Goal: Task Accomplishment & Management: Manage account settings

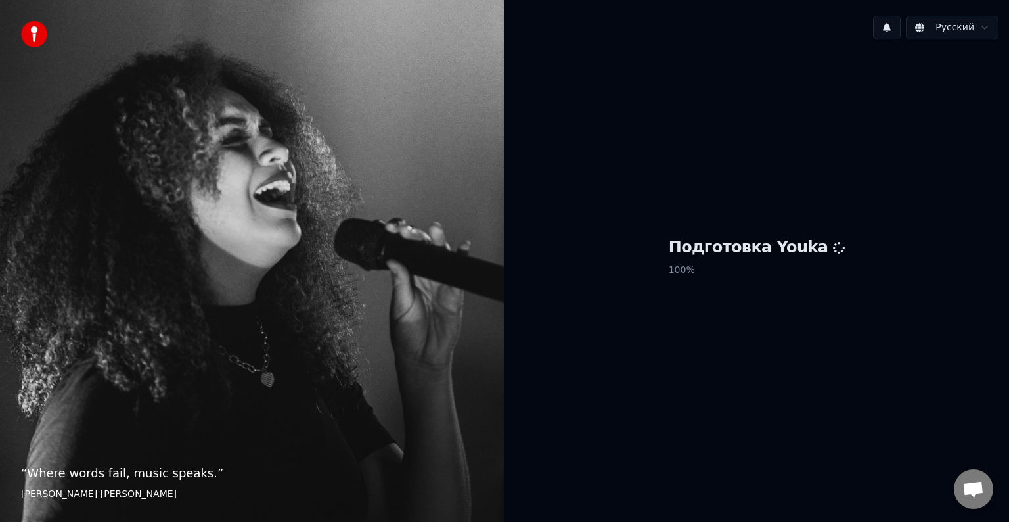
scroll to position [34, 0]
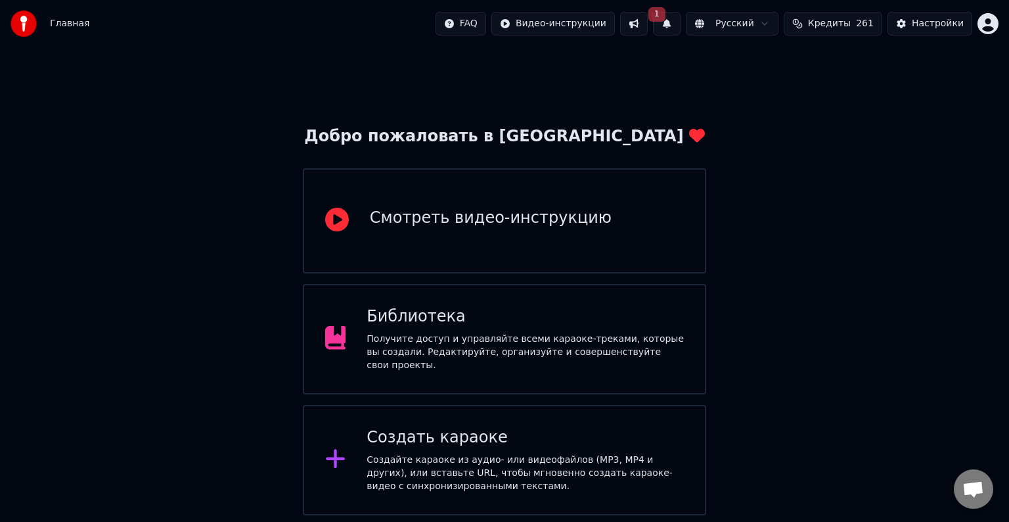
click at [680, 21] on button "1" at bounding box center [667, 24] width 28 height 24
click at [765, 64] on button "Обновить" at bounding box center [781, 65] width 69 height 24
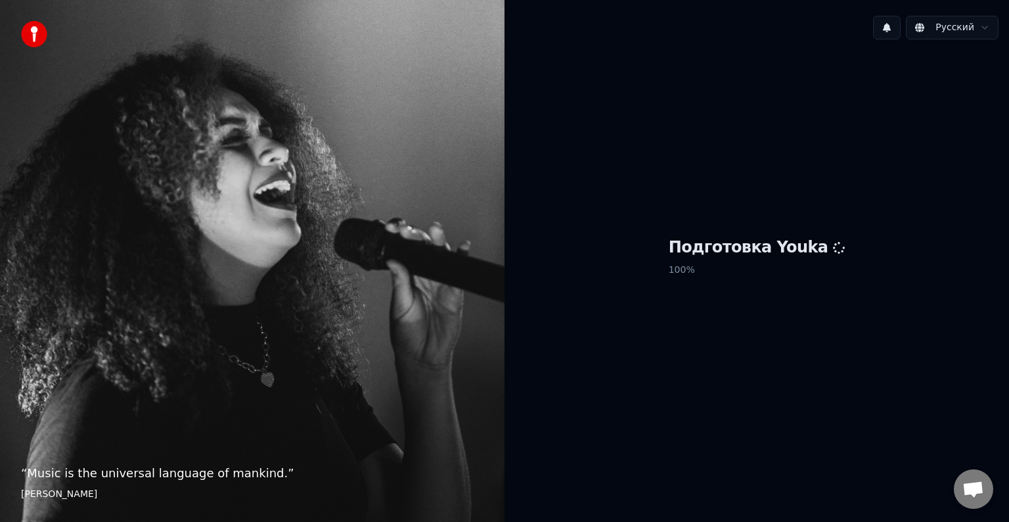
scroll to position [34, 0]
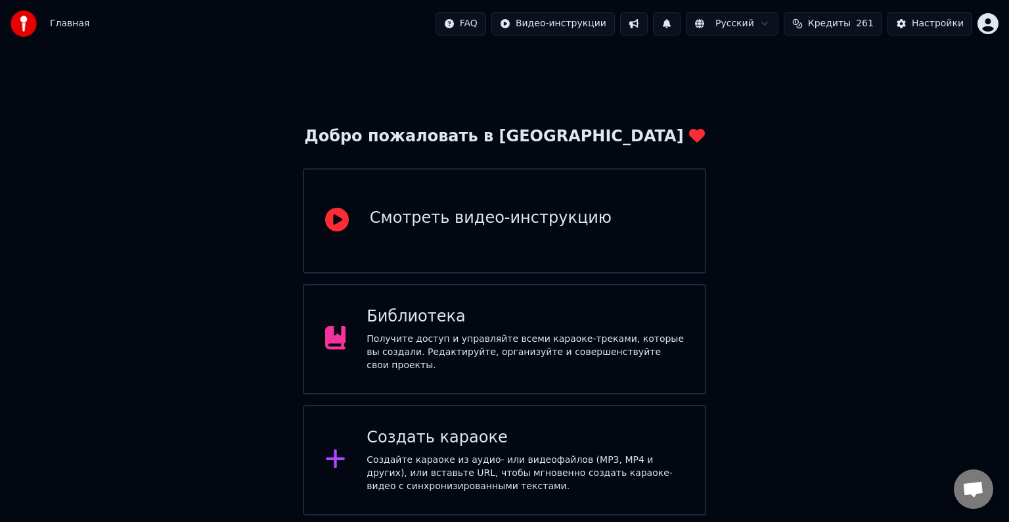
click at [846, 28] on span "Кредиты" at bounding box center [829, 23] width 43 height 13
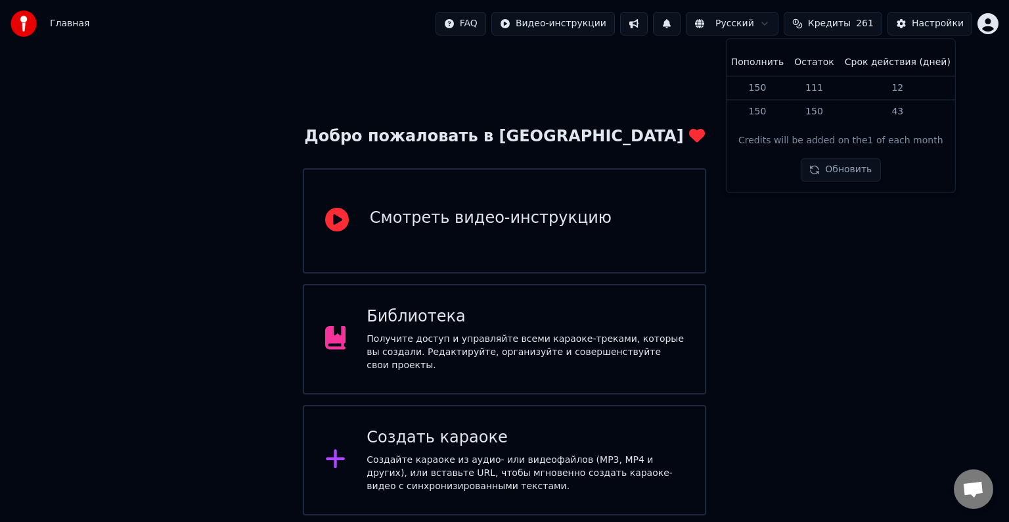
click at [847, 164] on button "Обновить" at bounding box center [840, 170] width 79 height 24
drag, startPoint x: 854, startPoint y: 286, endPoint x: 895, endPoint y: 185, distance: 109.0
click at [855, 286] on div "Добро пожаловать в Youka Смотреть видео-инструкцию Библиотека Получите доступ и…" at bounding box center [504, 281] width 1009 height 468
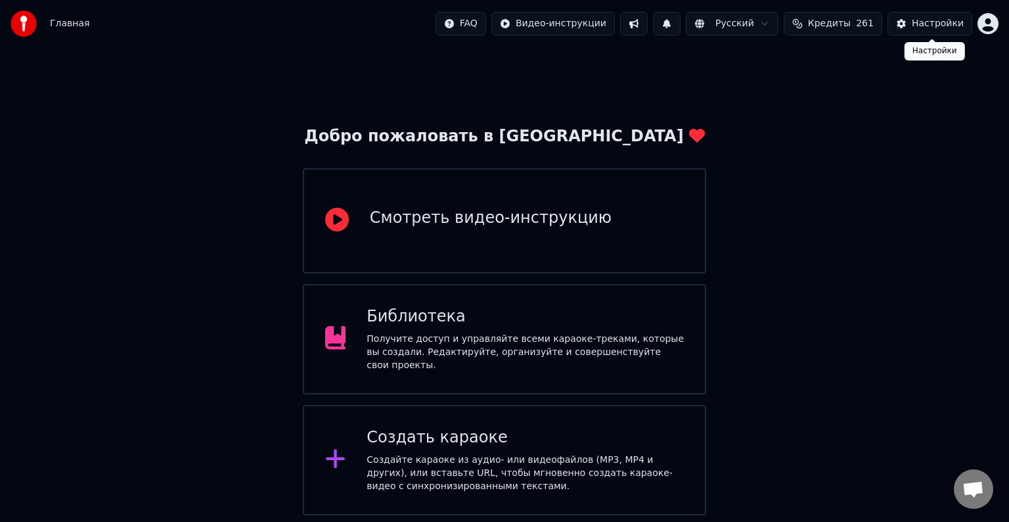
click at [930, 30] on button "Настройки" at bounding box center [929, 24] width 85 height 24
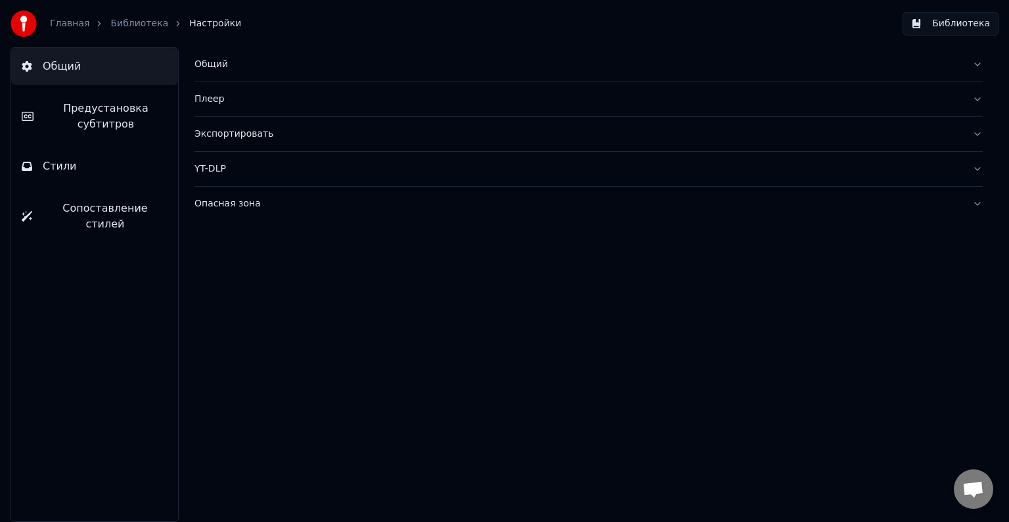
click at [58, 15] on div "Главная Библиотека Настройки" at bounding box center [126, 24] width 231 height 26
click at [68, 30] on link "Главная" at bounding box center [69, 23] width 39 height 13
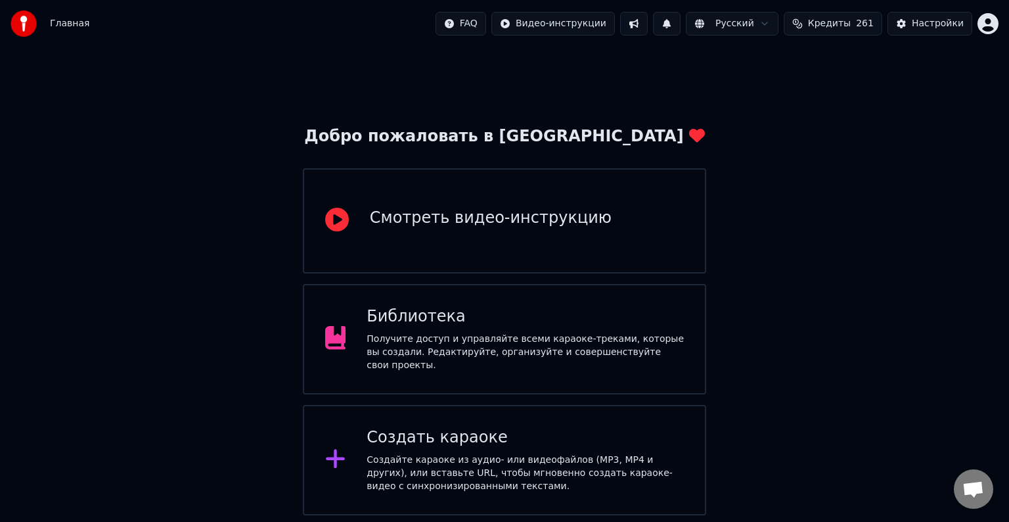
click at [846, 29] on span "Кредиты" at bounding box center [829, 23] width 43 height 13
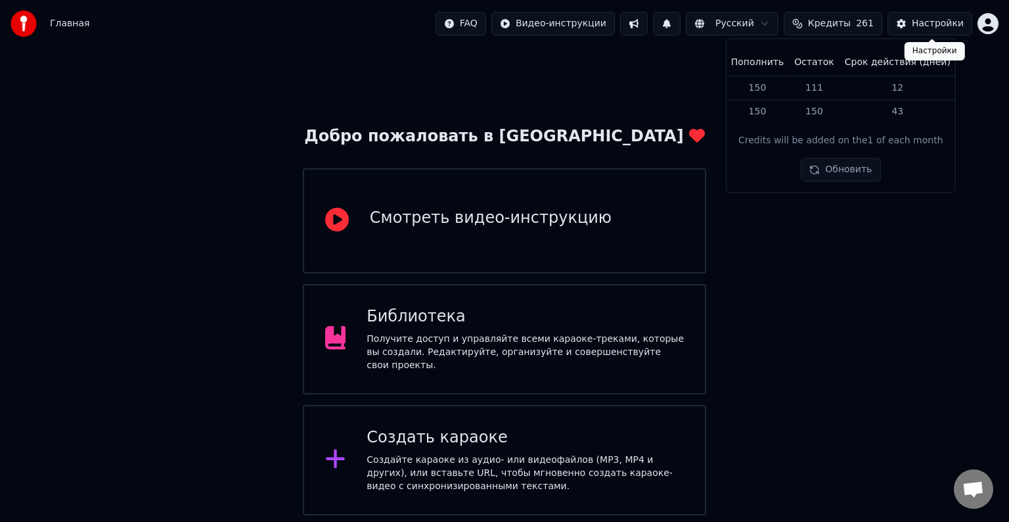
click at [1000, 22] on div "Главная FAQ Видео-инструкции Русский Кредиты 261 Настройки" at bounding box center [504, 23] width 1009 height 47
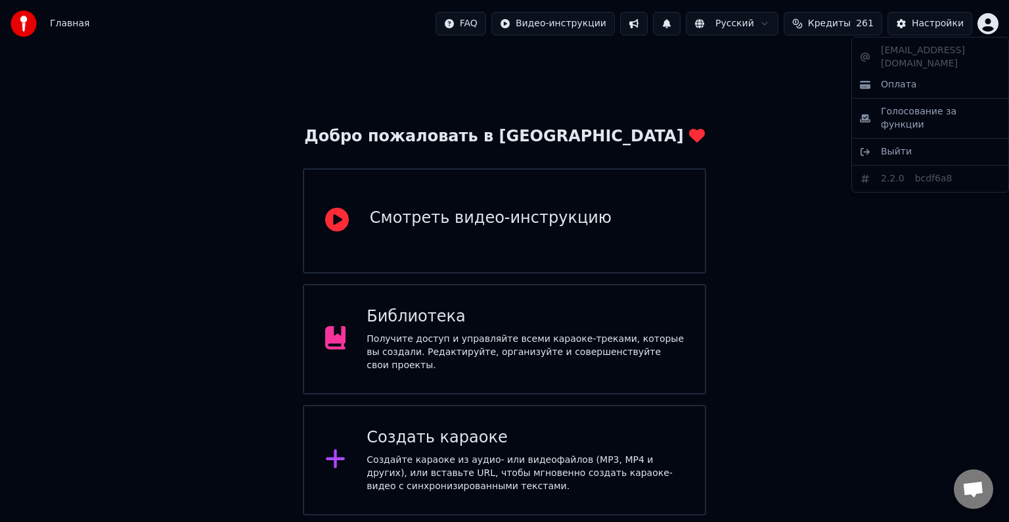
click at [988, 22] on html "Главная FAQ Видео-инструкции Русский Кредиты 261 Настройки Добро пожаловать в Y…" at bounding box center [504, 257] width 1009 height 515
click at [968, 74] on div "Оплата" at bounding box center [930, 84] width 151 height 21
